Goal: Transaction & Acquisition: Purchase product/service

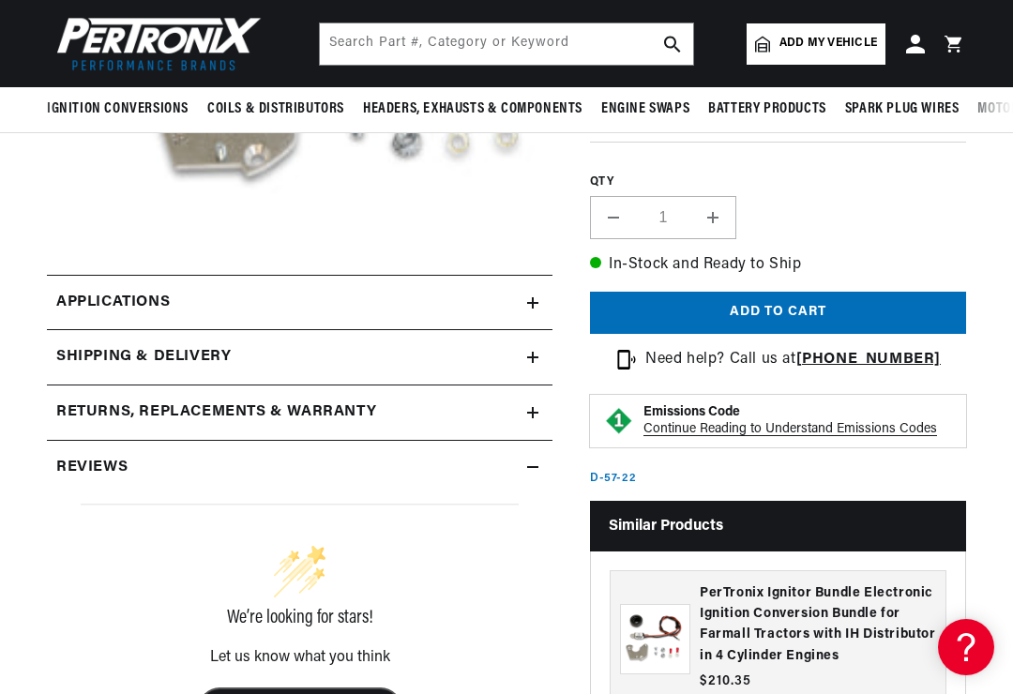
scroll to position [456, 0]
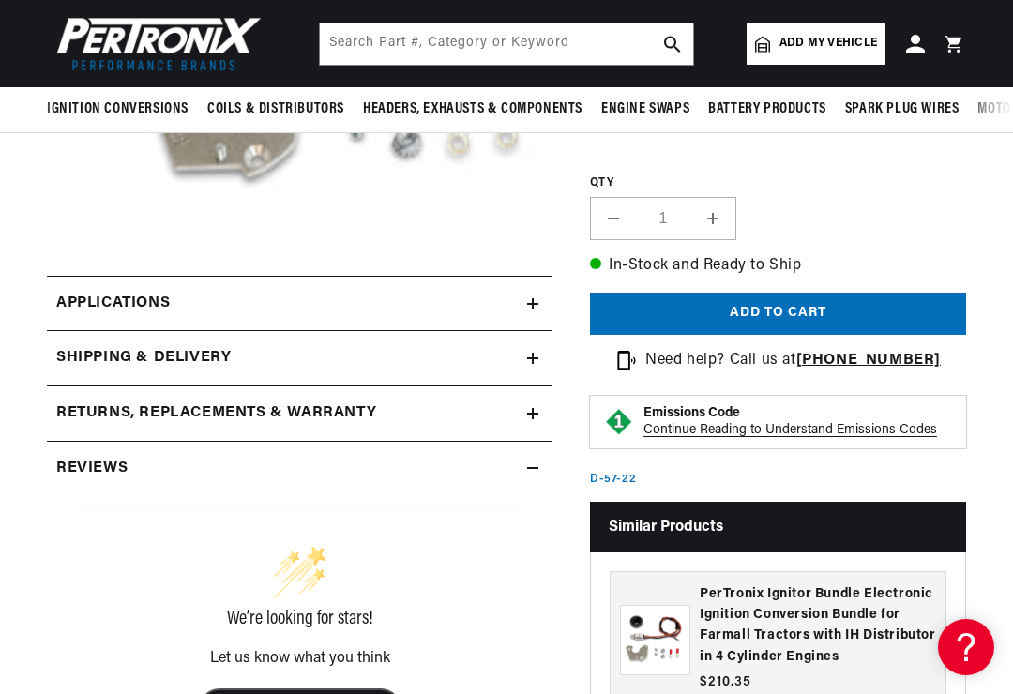
click at [501, 308] on link "Applications" at bounding box center [300, 304] width 506 height 56
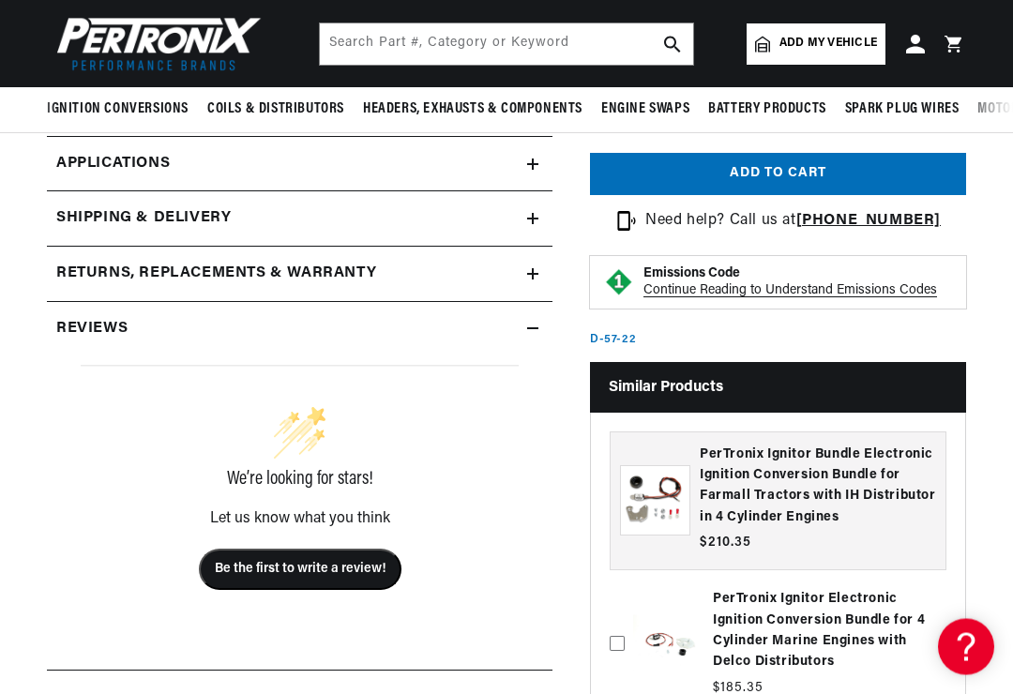
scroll to position [0, 1688]
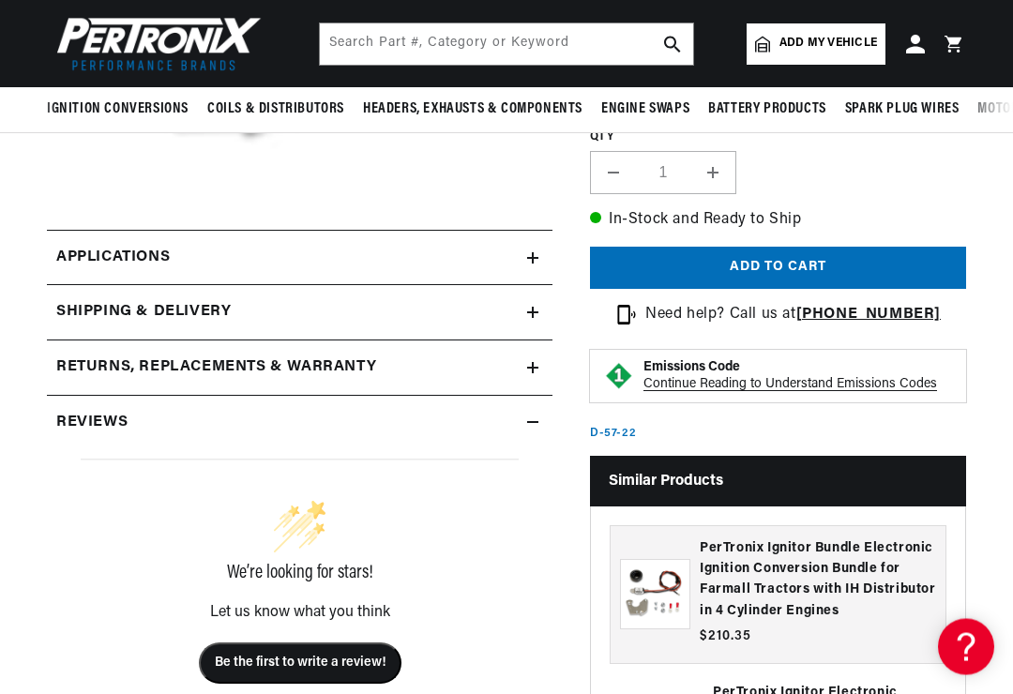
click at [483, 412] on div "Reviews" at bounding box center [287, 424] width 480 height 24
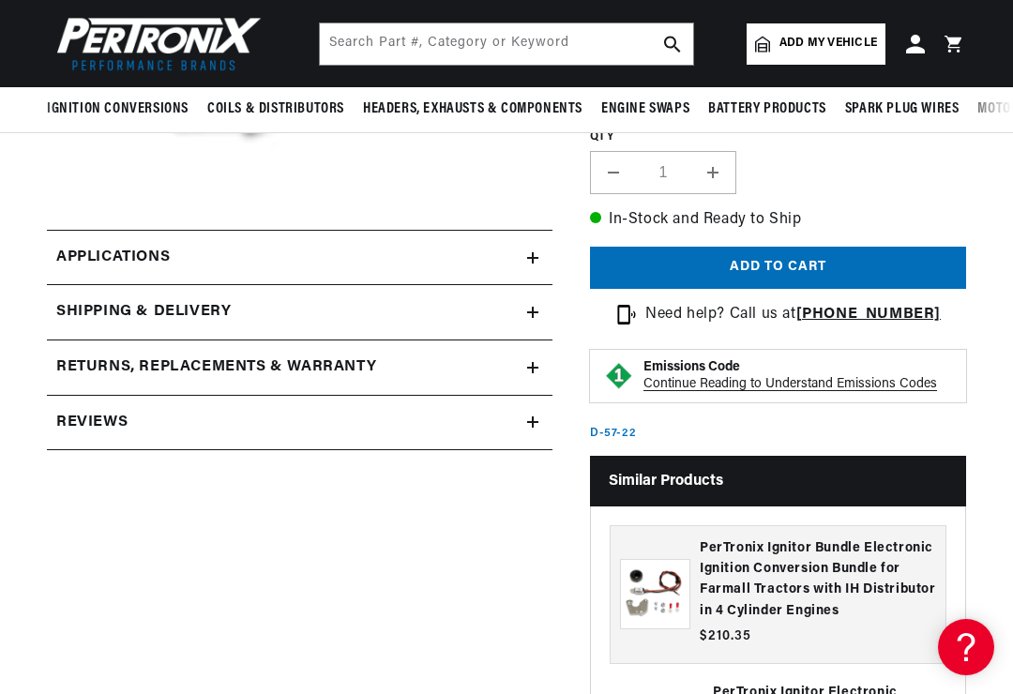
click at [538, 415] on summary "Reviews" at bounding box center [300, 423] width 506 height 54
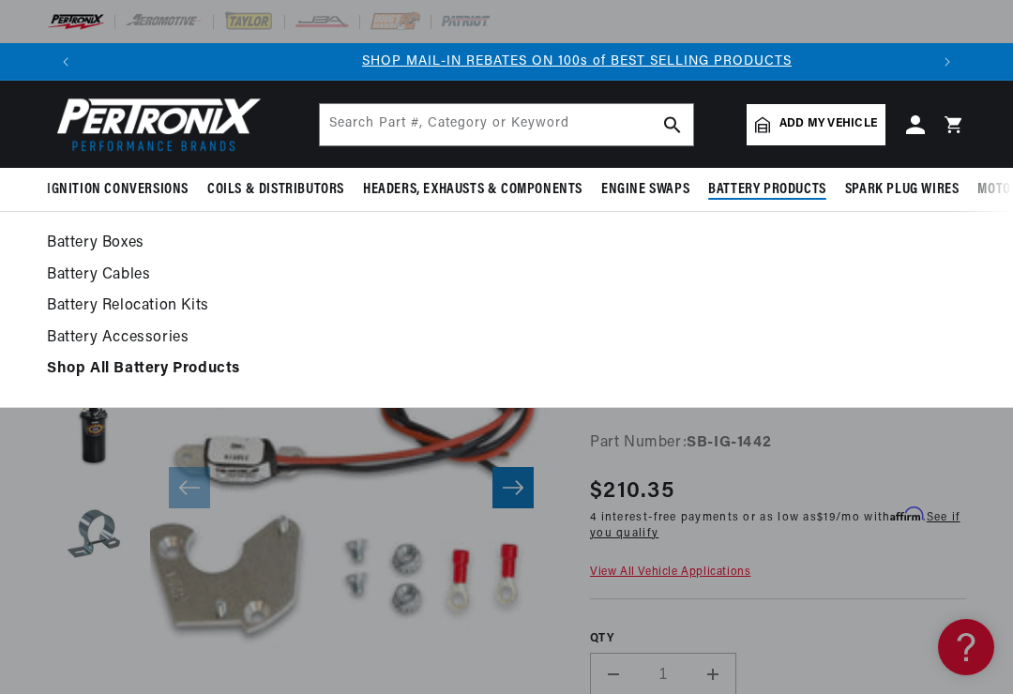
scroll to position [0, 844]
click at [230, 368] on strong "Shop All Battery Products" at bounding box center [143, 368] width 193 height 15
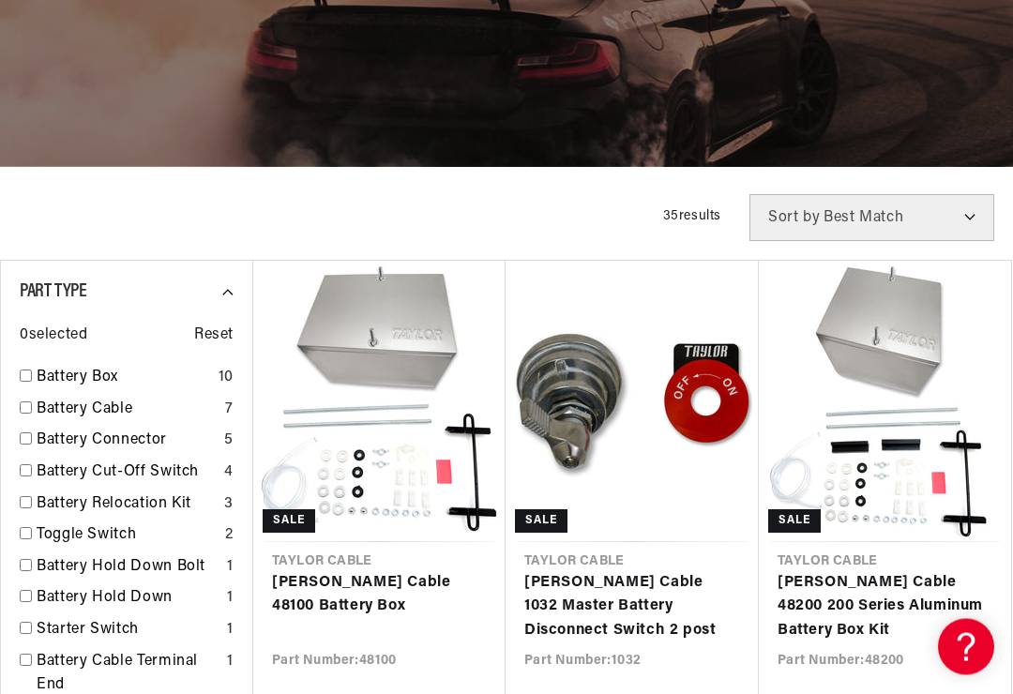
scroll to position [308, 0]
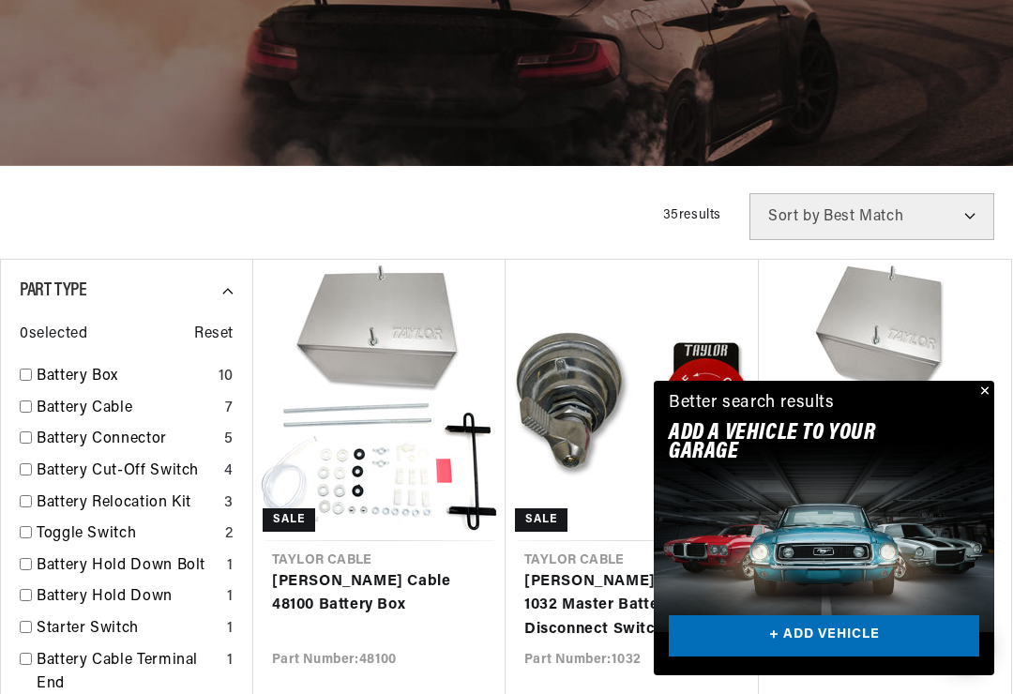
click at [993, 403] on button "Close" at bounding box center [983, 392] width 23 height 23
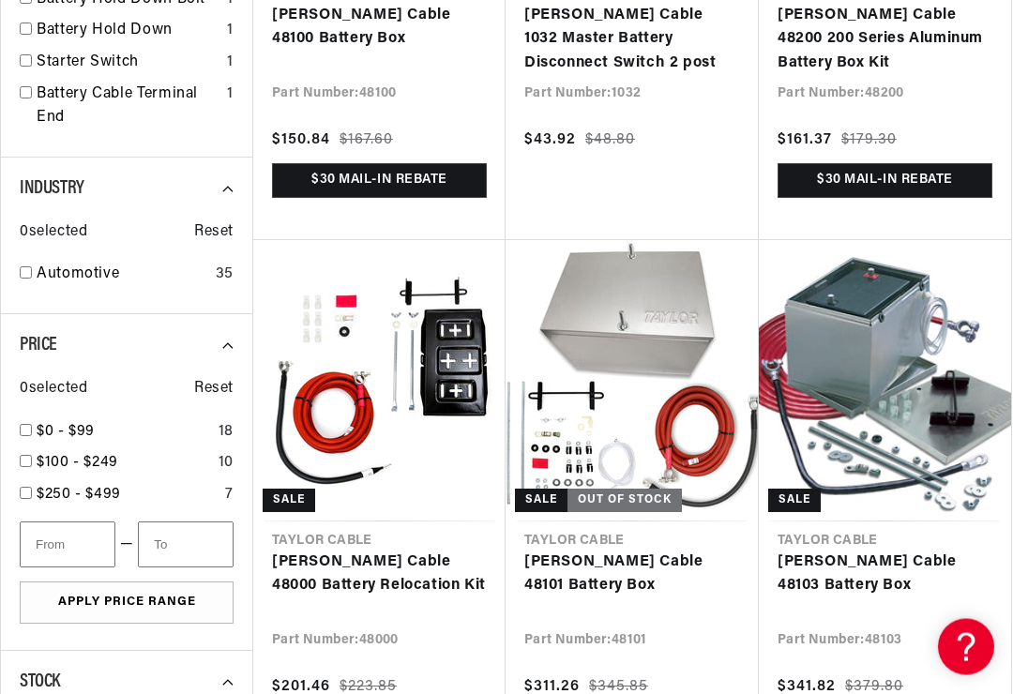
scroll to position [0, 844]
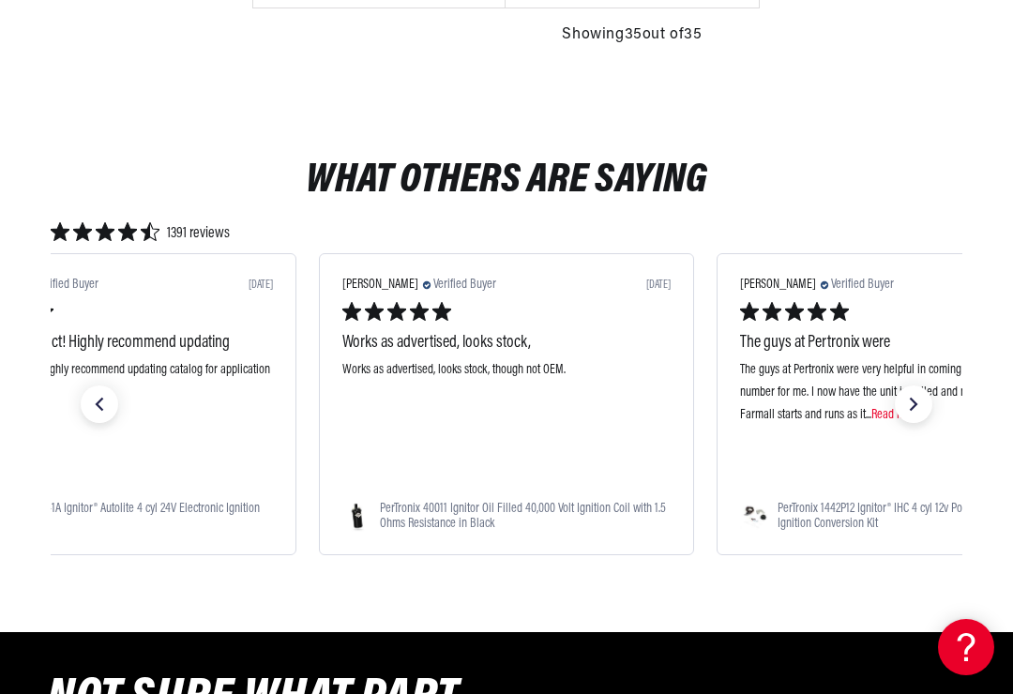
scroll to position [0, 1688]
click at [919, 391] on icon "next slide" at bounding box center [913, 404] width 26 height 26
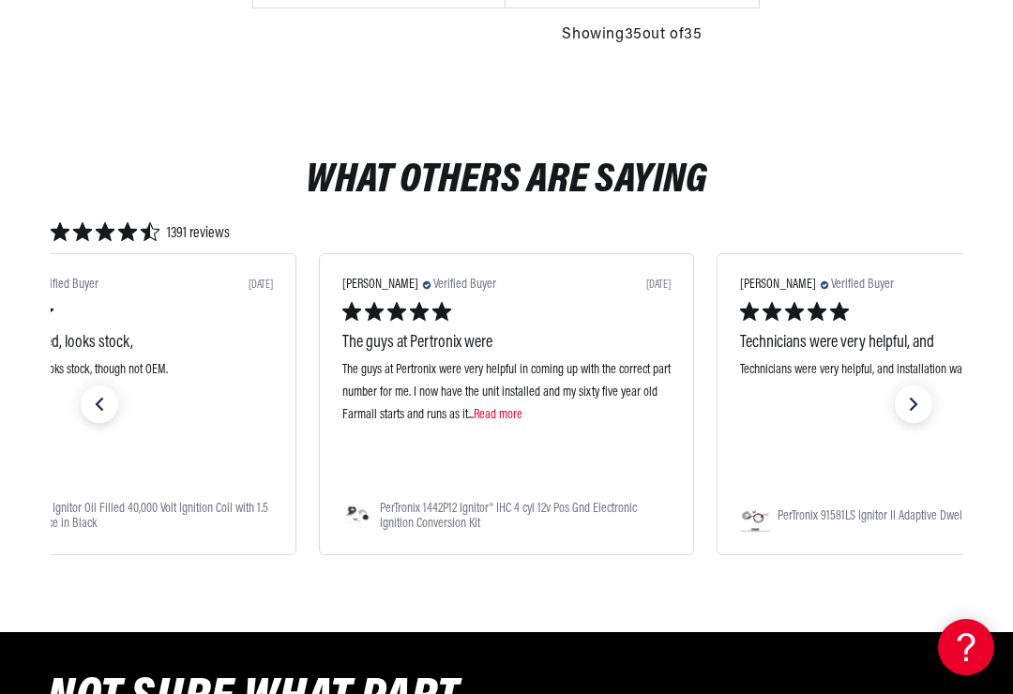
scroll to position [0, 0]
click at [522, 408] on span "Read more" at bounding box center [498, 415] width 49 height 14
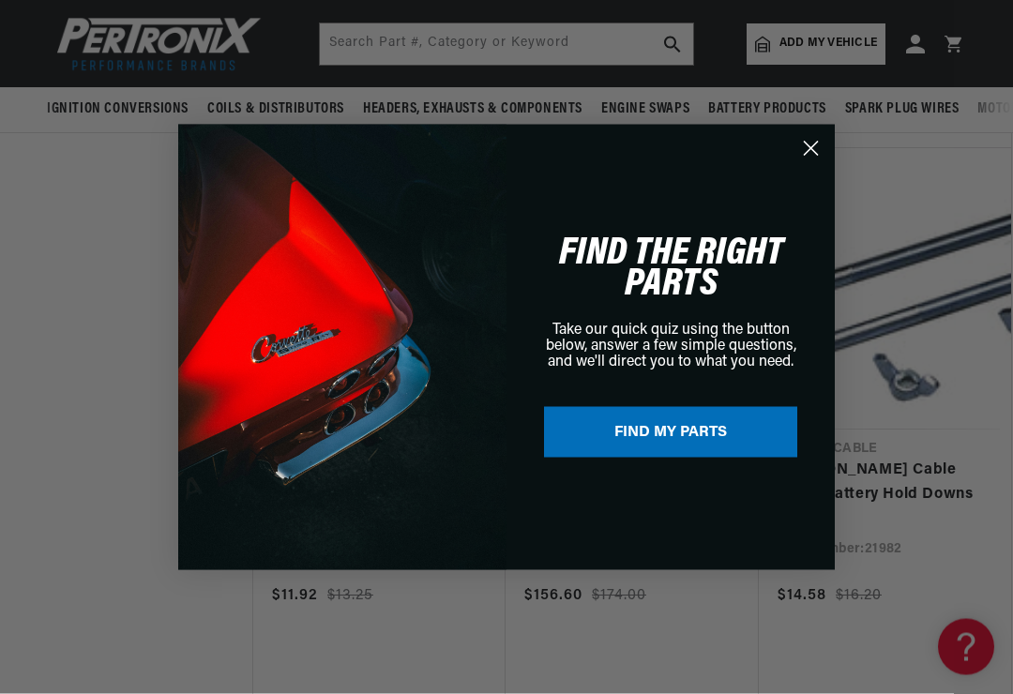
click at [818, 144] on circle "Close dialog" at bounding box center [810, 147] width 31 height 31
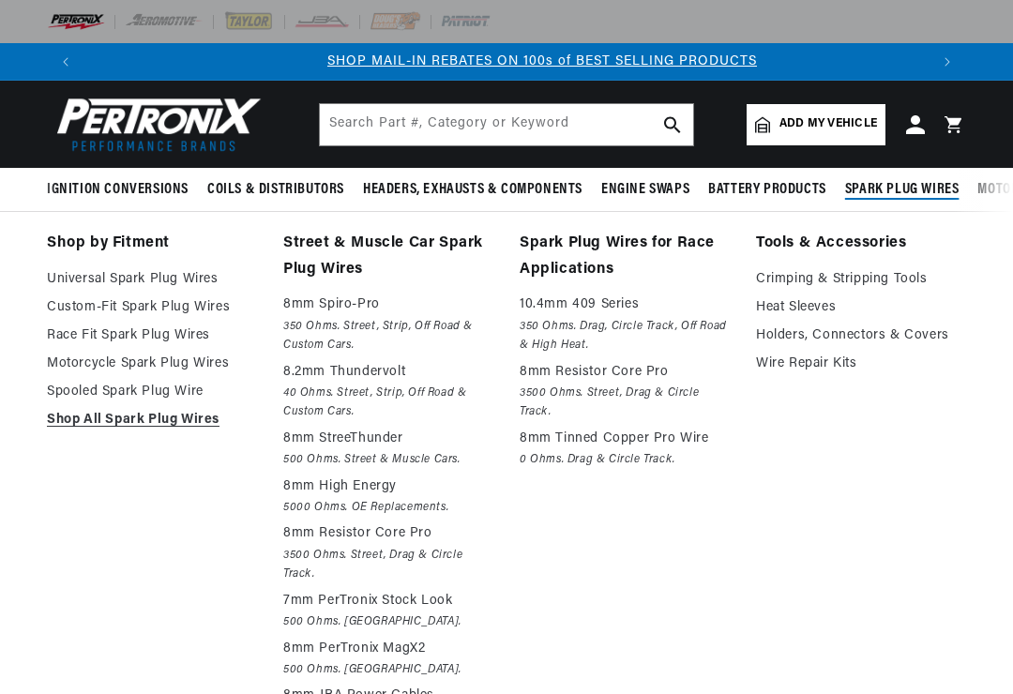
scroll to position [0, 844]
click at [178, 302] on link "Custom-Fit Spark Plug Wires" at bounding box center [152, 307] width 210 height 23
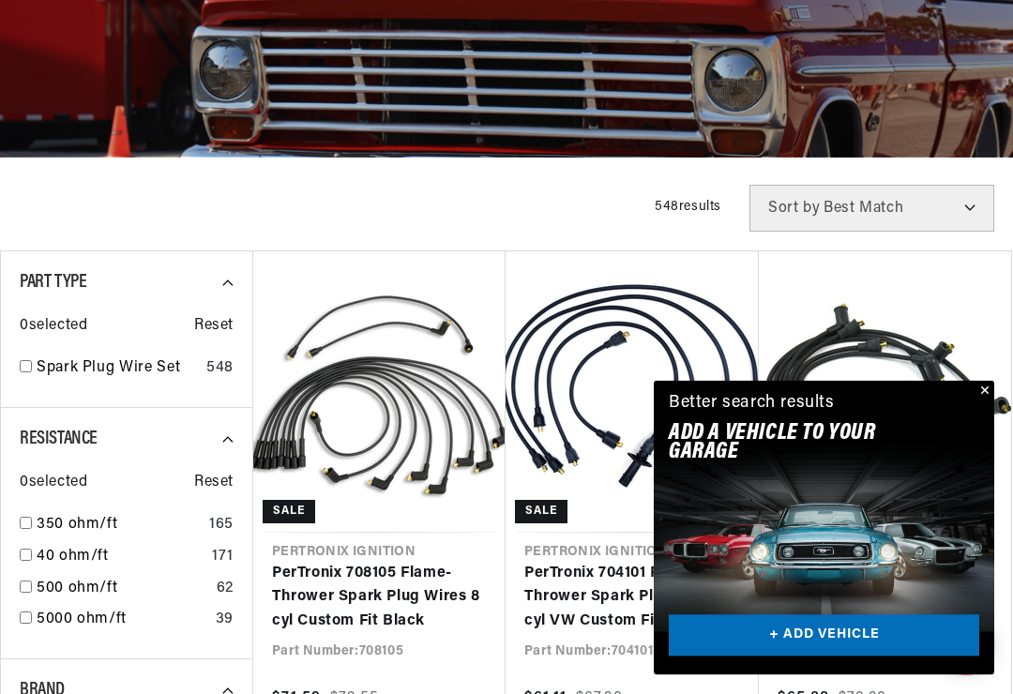
scroll to position [316, 0]
click at [974, 403] on button "Close" at bounding box center [983, 392] width 23 height 23
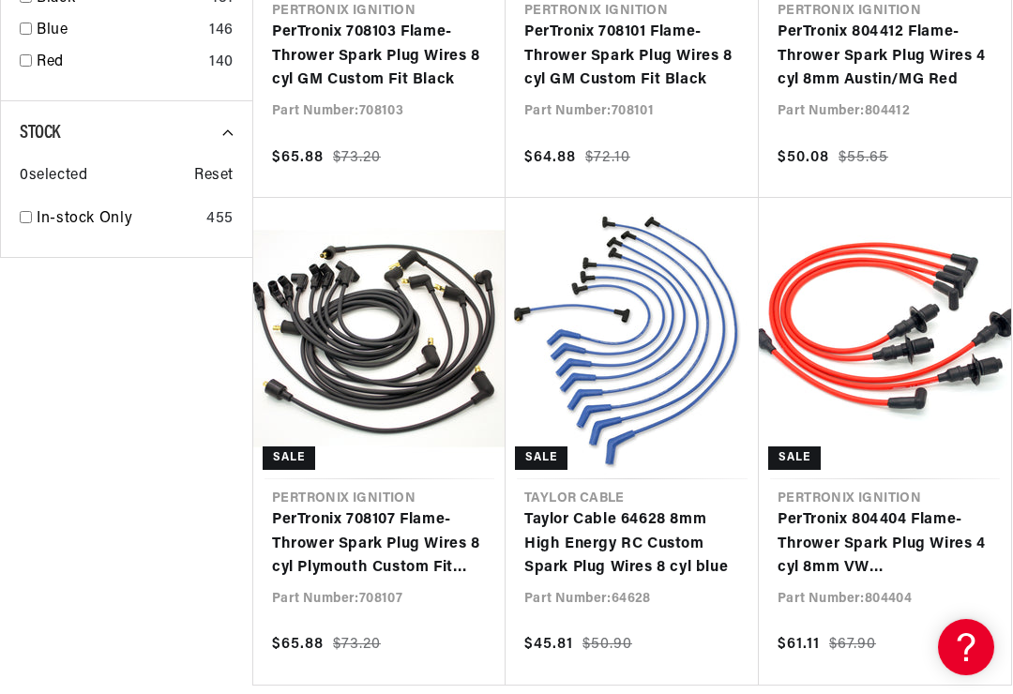
scroll to position [0, 844]
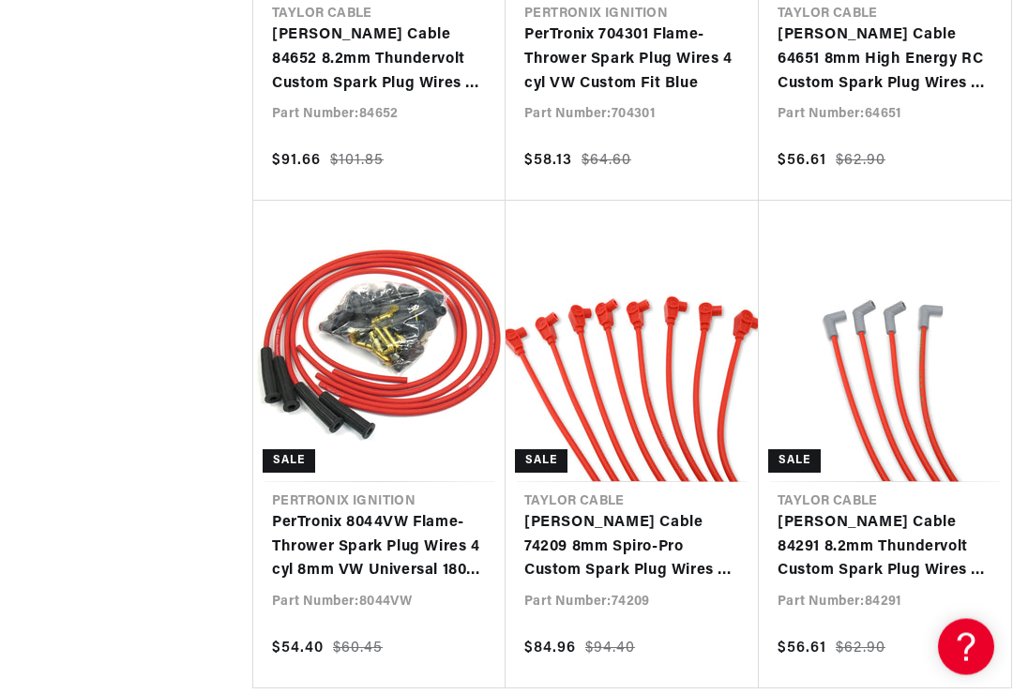
scroll to position [0, 844]
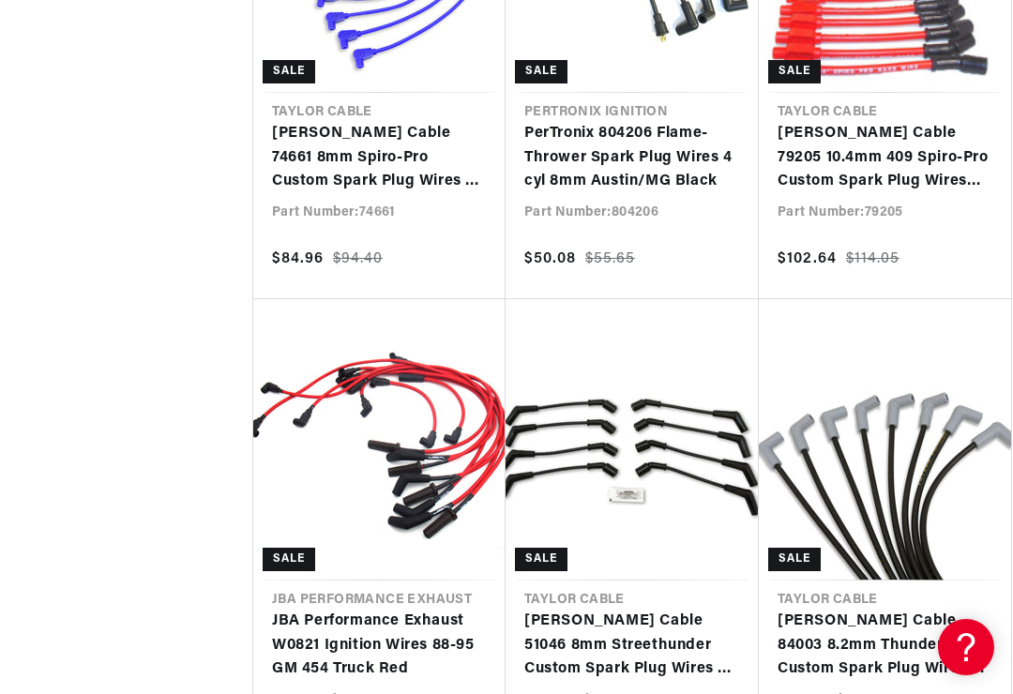
scroll to position [0, 844]
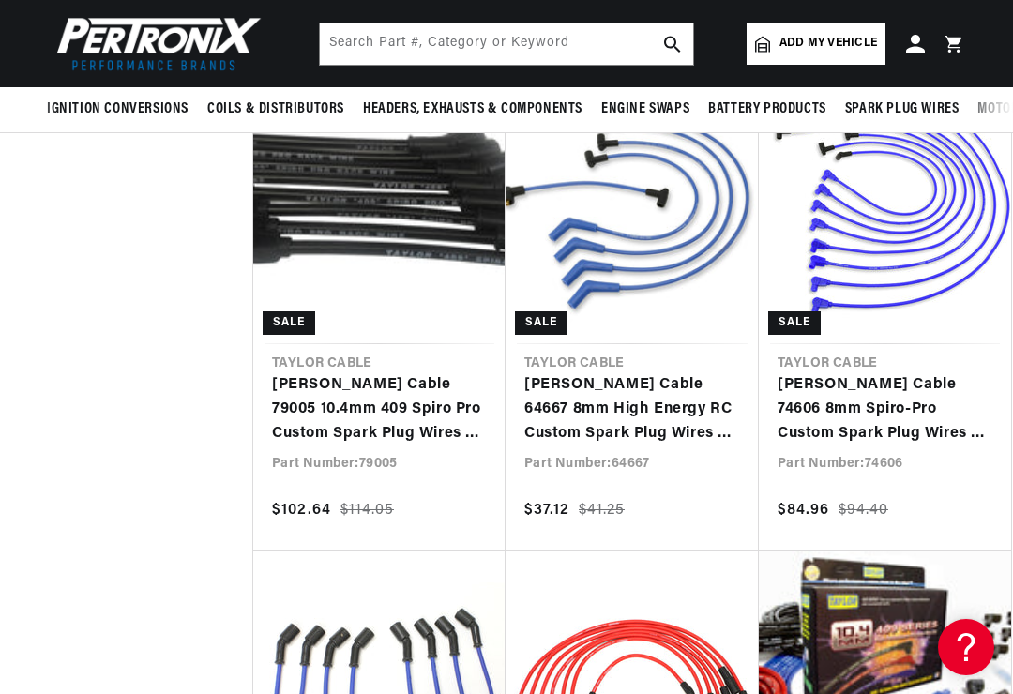
scroll to position [0, 844]
click at [828, 43] on span "Add my vehicle" at bounding box center [828, 44] width 98 height 18
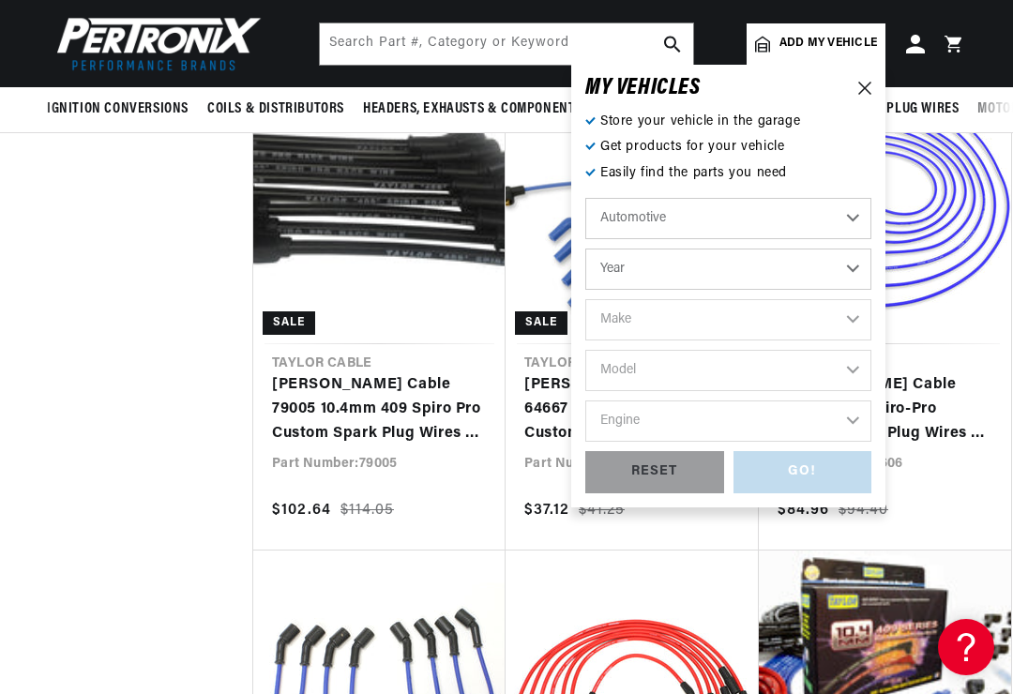
scroll to position [0, 1688]
click at [789, 213] on select "Automotive Agricultural Industrial Marine Motorcycle" at bounding box center [728, 218] width 286 height 41
click at [820, 468] on div "GO! RESET" at bounding box center [728, 472] width 286 height 42
click at [819, 262] on select "Year 2022 2021 2020 2019 2018 2017 2016 2015 2014 2013 2012 2011 2010 2009 2008…" at bounding box center [728, 269] width 286 height 41
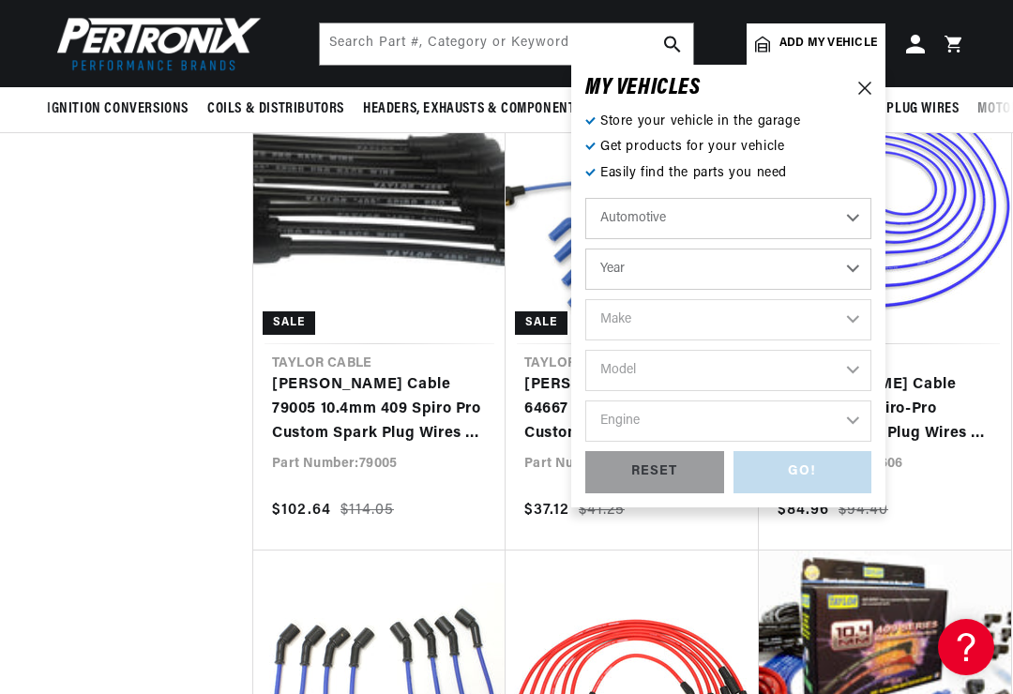
scroll to position [0, 844]
select select "1951"
click at [808, 310] on select "Make Aston Martin Austin Buick Cadillac Chevrolet Chrysler Citroen Crosley Ford…" at bounding box center [728, 319] width 286 height 41
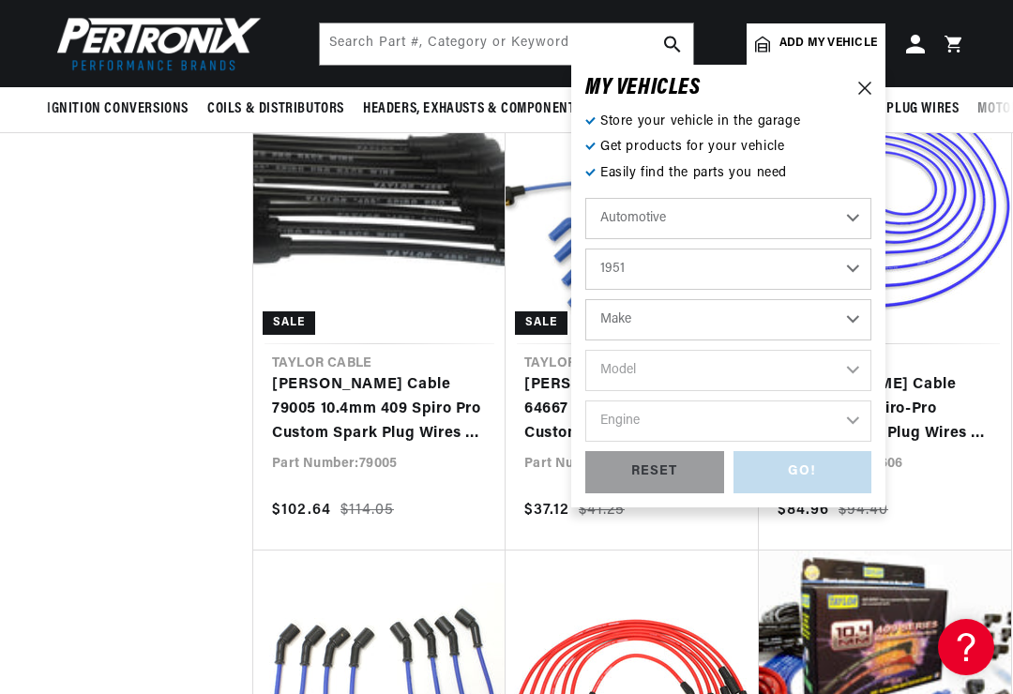
select select "Ford"
click at [795, 368] on select "Model Country Sedan Country Squire Crestline Custom Deluxe F-1 Ranch Wagon Vict…" at bounding box center [728, 370] width 286 height 41
select select "F-1"
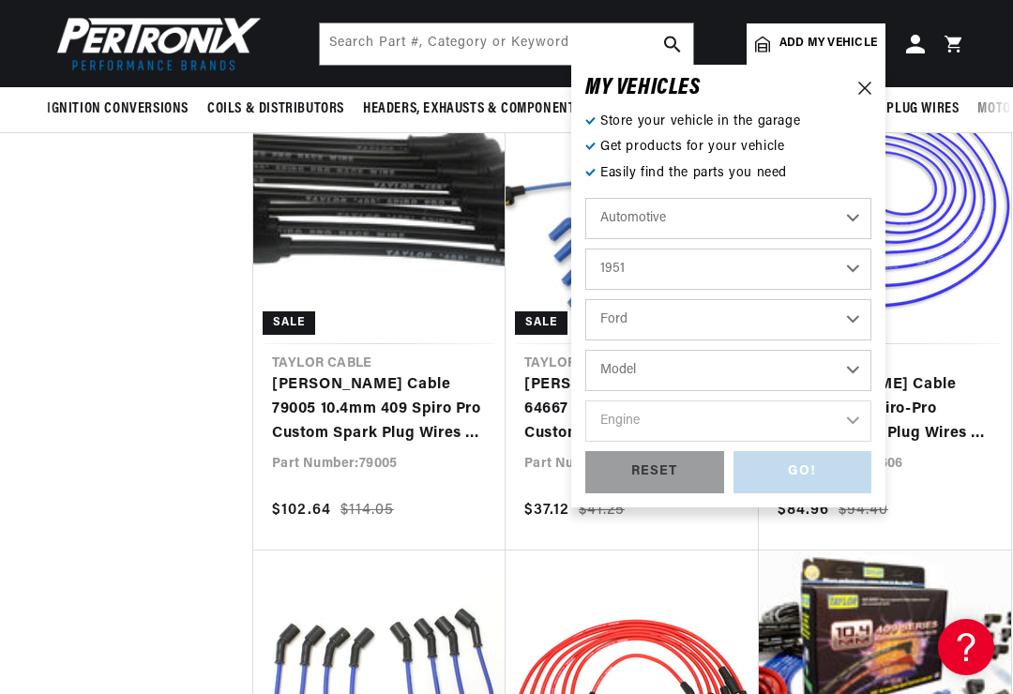
select select "F-1"
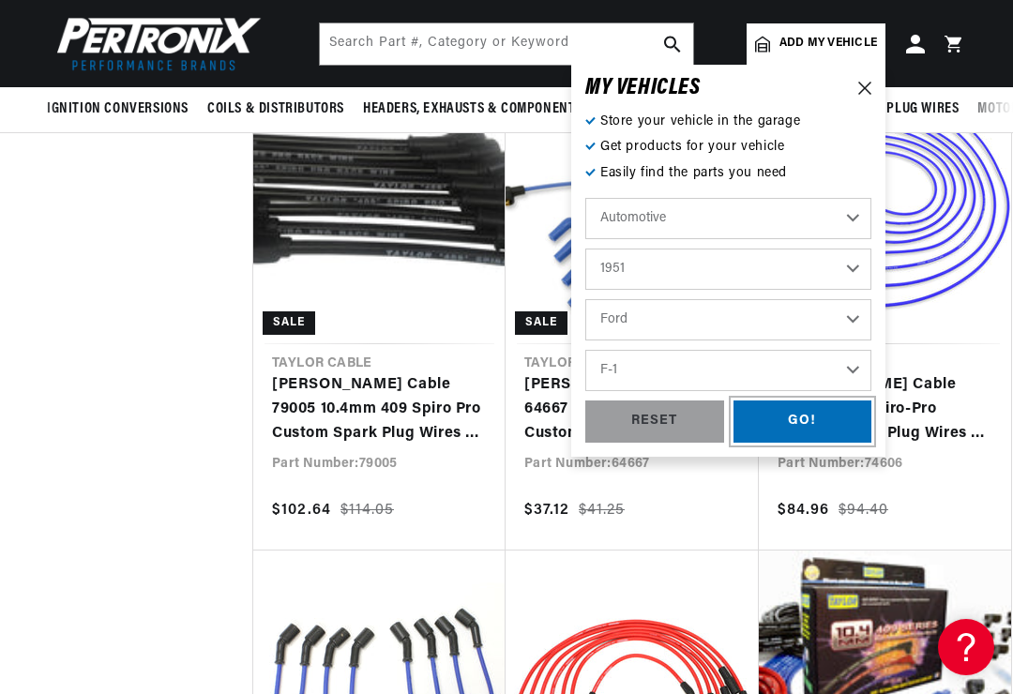
click at [815, 417] on div "GO!" at bounding box center [802, 421] width 139 height 42
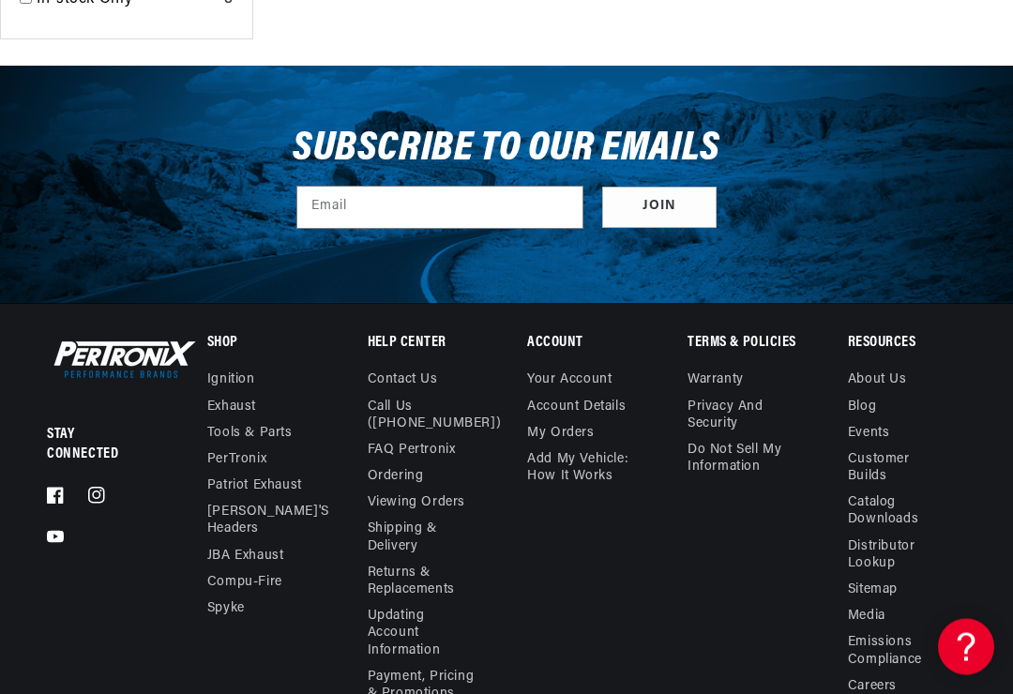
scroll to position [2276, 0]
click at [251, 371] on link "Ignition" at bounding box center [231, 382] width 48 height 22
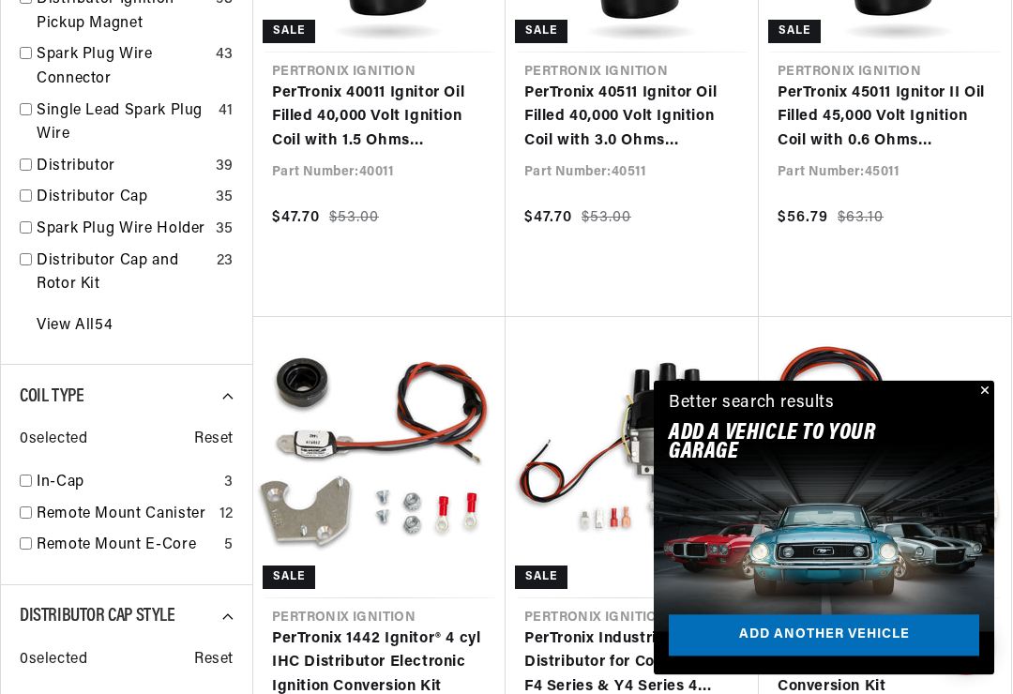
scroll to position [0, 318]
click at [986, 403] on button "Close" at bounding box center [983, 392] width 23 height 23
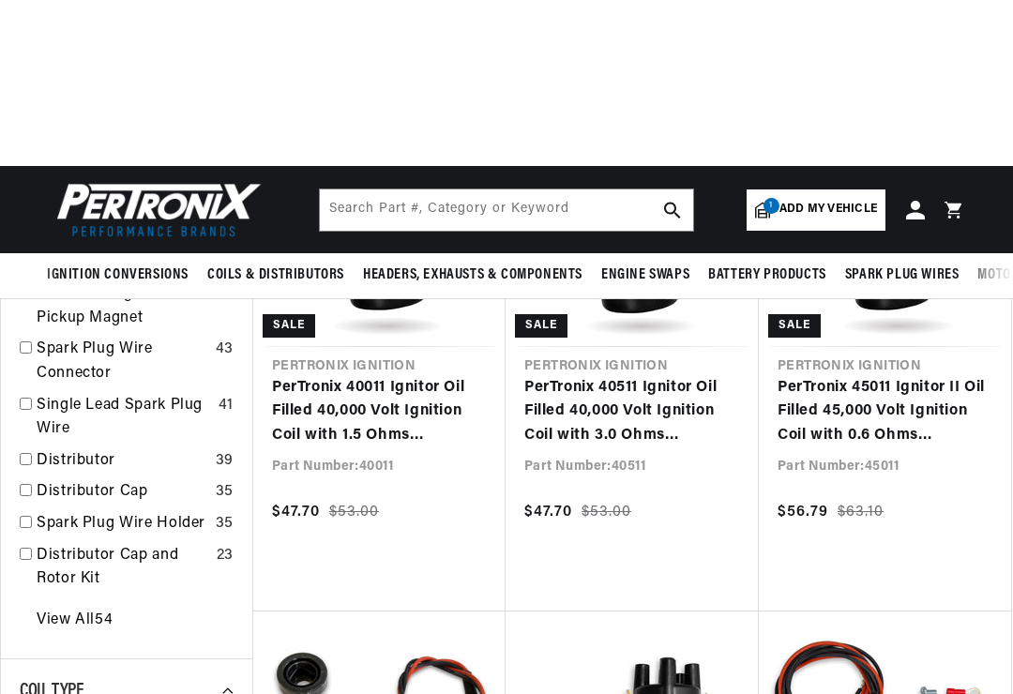
scroll to position [352, 0]
